Goal: Information Seeking & Learning: Learn about a topic

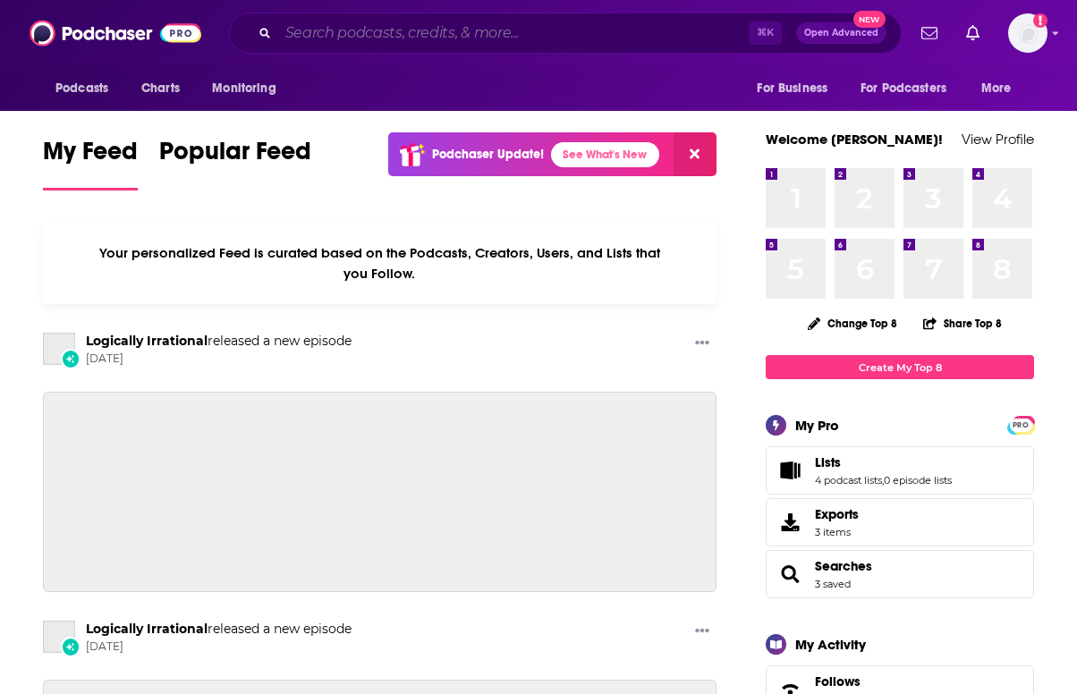
click at [407, 35] on input "Search podcasts, credits, & more..." at bounding box center [513, 33] width 471 height 29
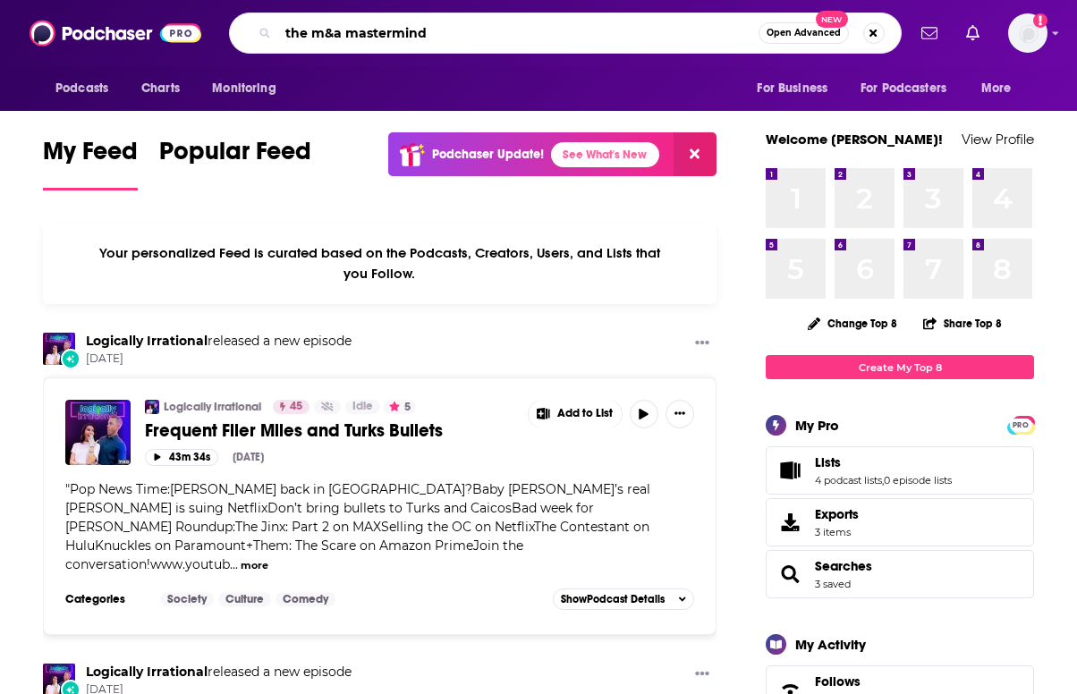
type input "the m&a mastermind"
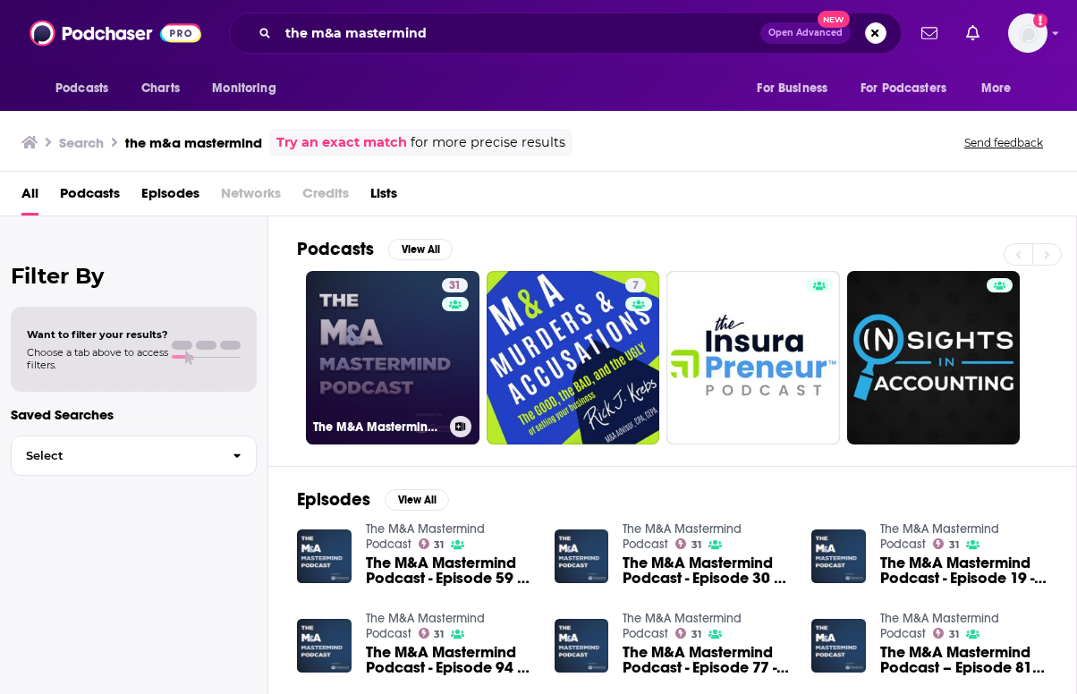
click at [380, 381] on link "31 The M&A Mastermind Podcast" at bounding box center [393, 358] width 174 height 174
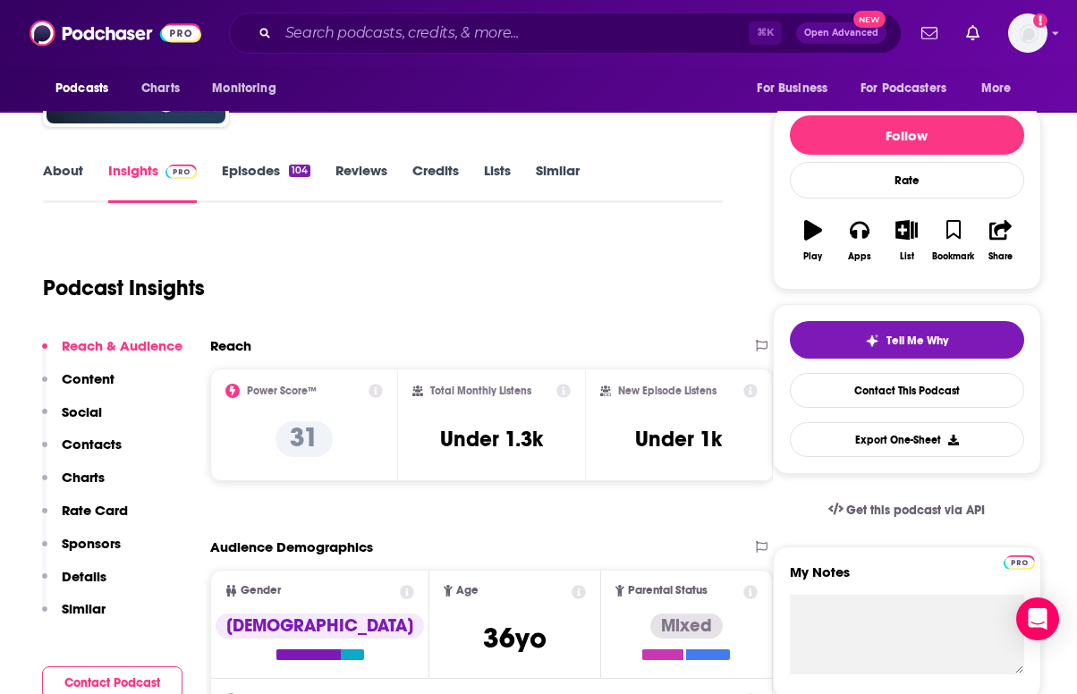
scroll to position [189, 0]
